Goal: Find specific fact

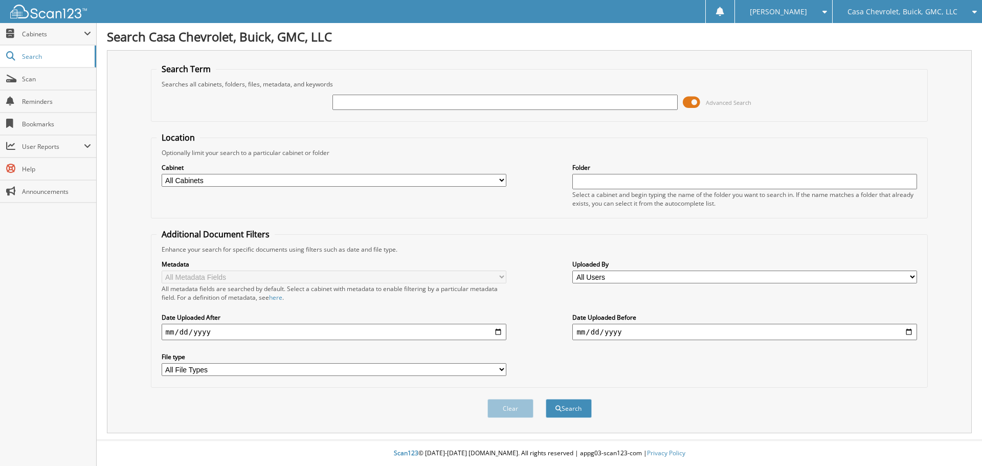
click at [417, 105] on input "text" at bounding box center [505, 102] width 345 height 15
type input "A26036"
click at [546, 399] on button "Search" at bounding box center [569, 408] width 46 height 19
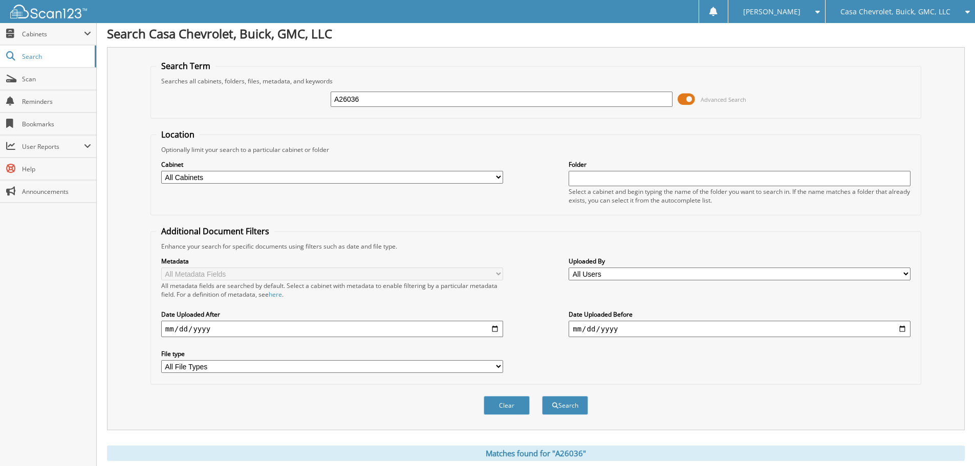
scroll to position [185, 0]
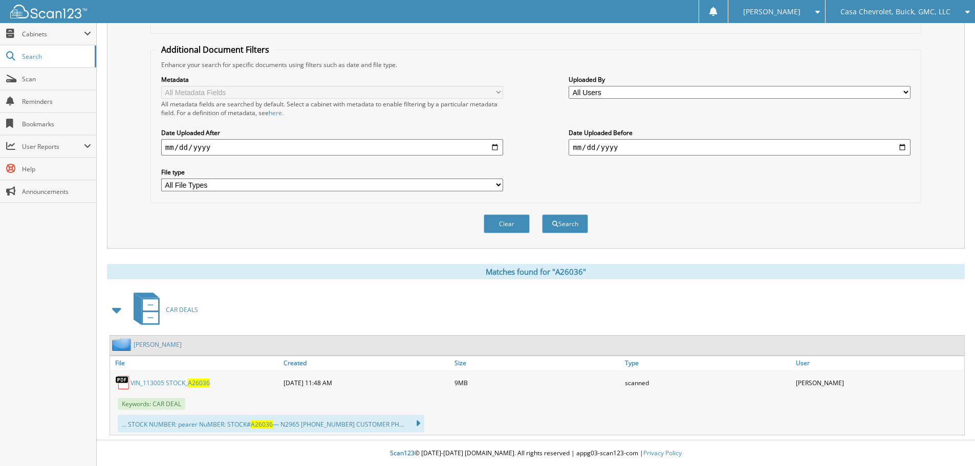
click at [165, 383] on link "VIN_113005 STOCK_ A26036" at bounding box center [169, 383] width 79 height 9
